Goal: Find specific page/section

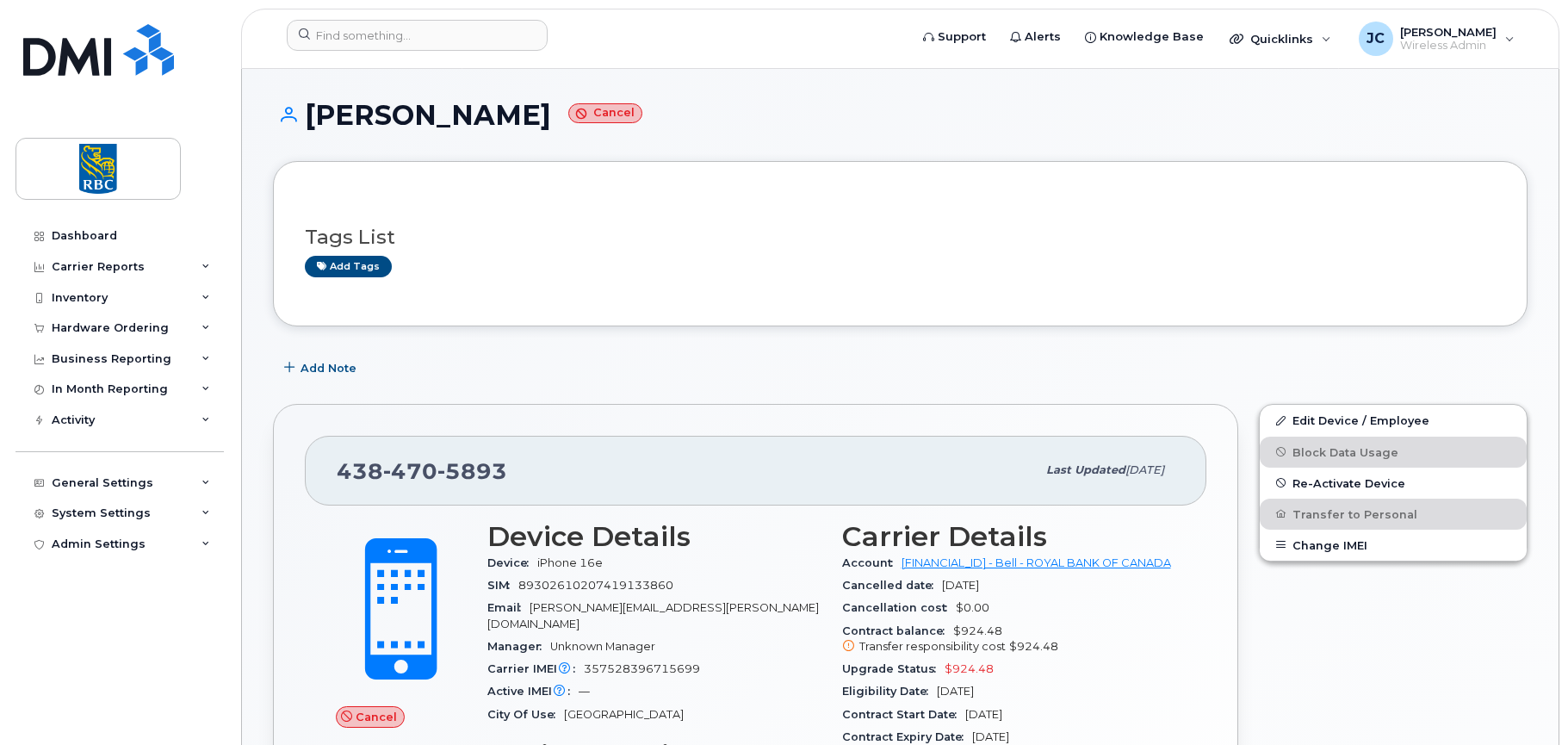
scroll to position [258, 0]
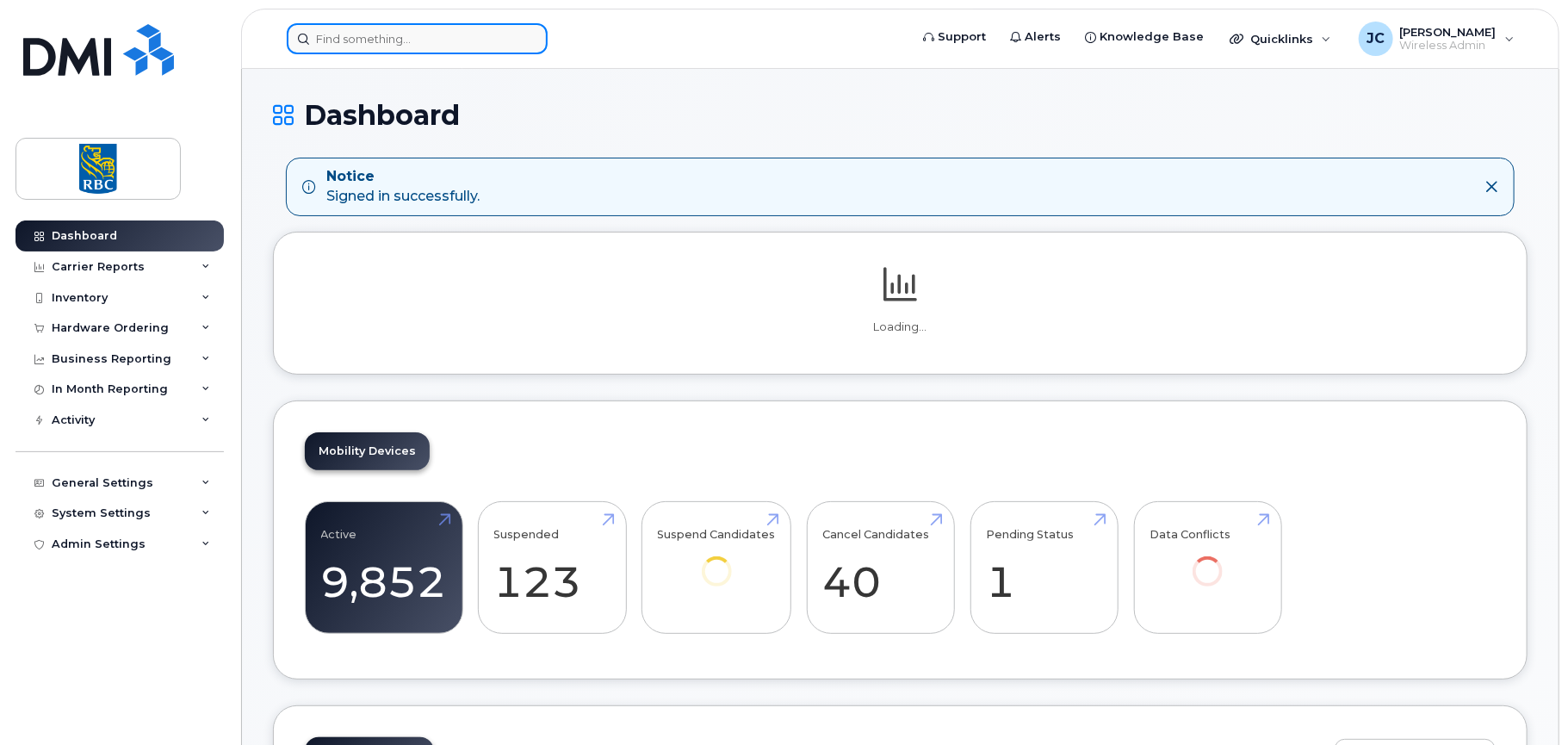
click at [401, 39] on input at bounding box center [417, 39] width 261 height 31
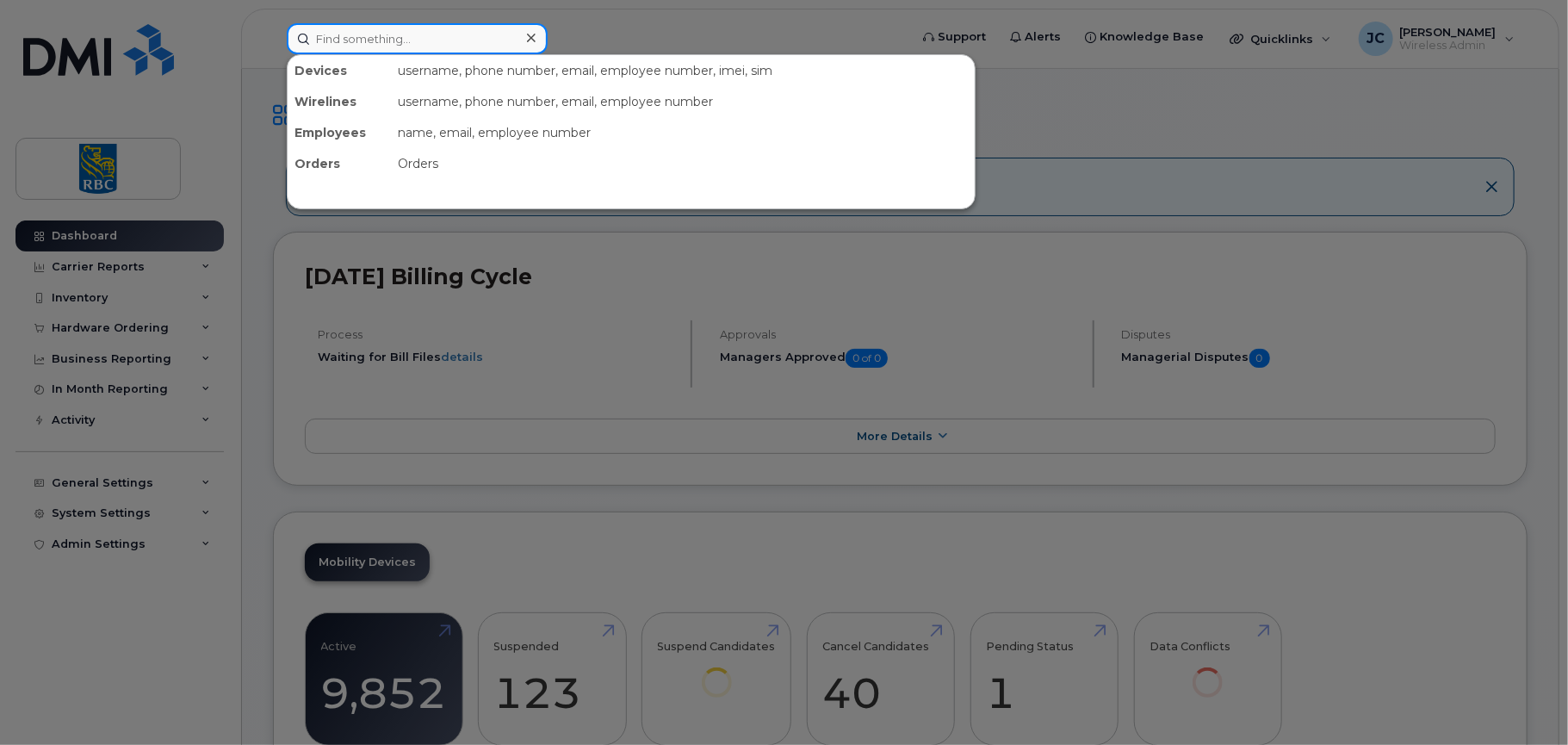
paste input "4372461482"
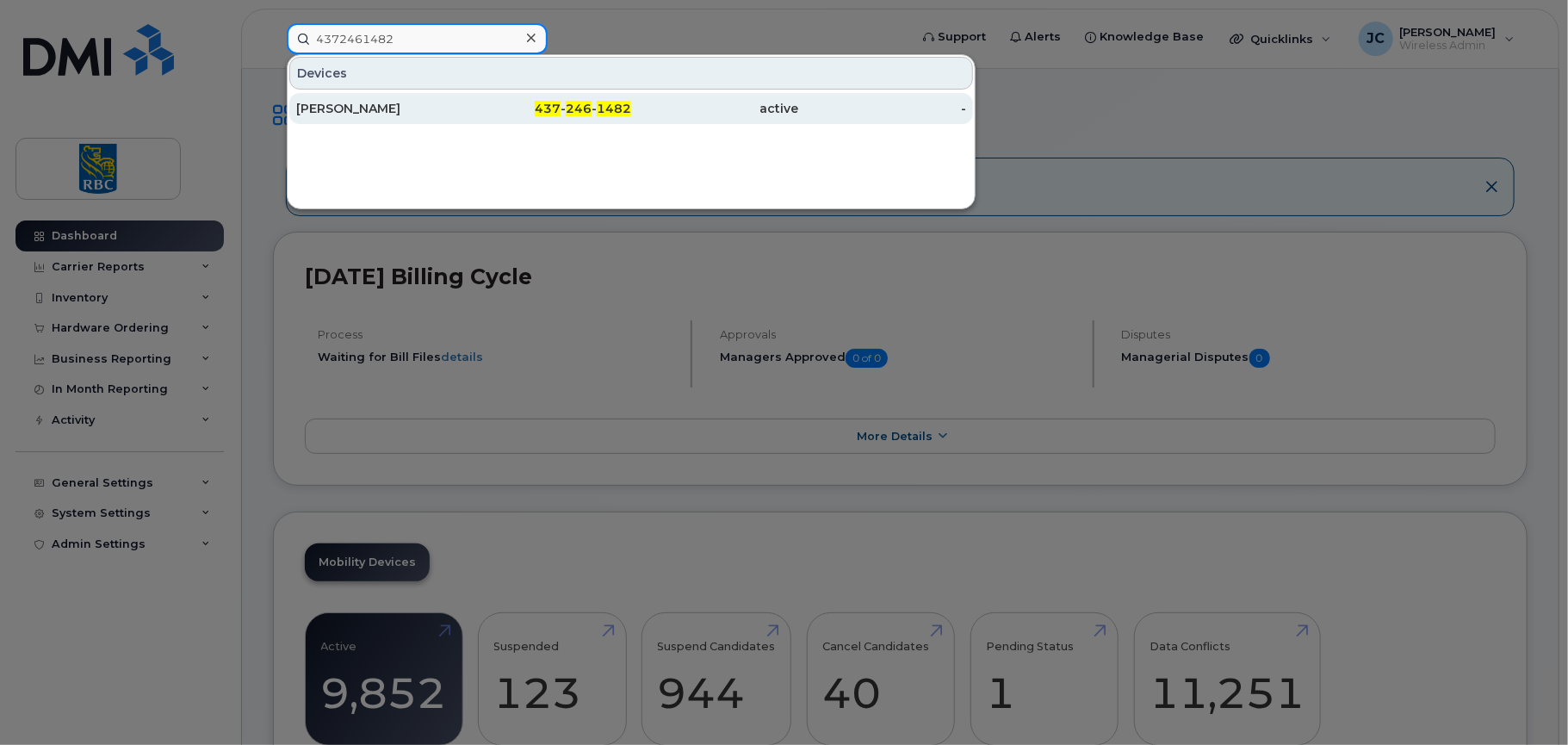
type input "4372461482"
click at [342, 100] on div "Hardik Patel" at bounding box center [380, 108] width 168 height 18
